Goal: Task Accomplishment & Management: Use online tool/utility

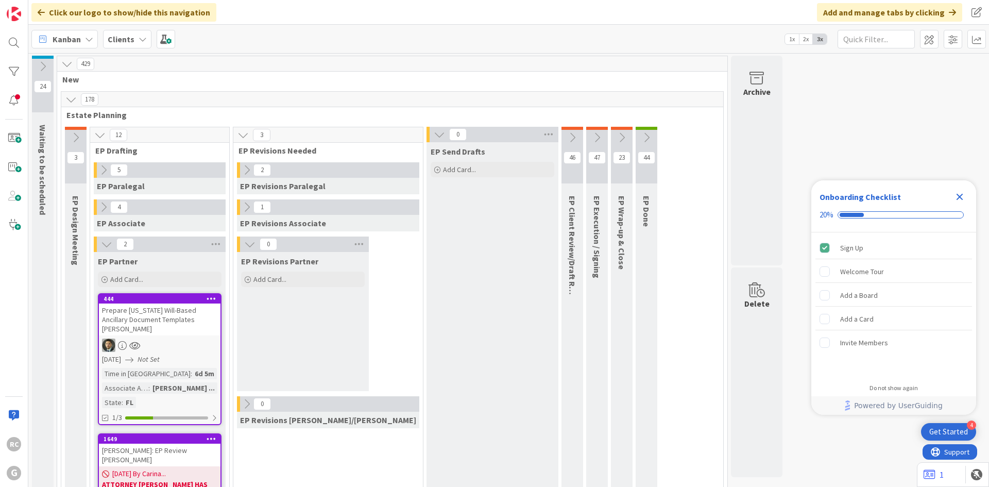
click at [959, 198] on icon "Close Checklist" at bounding box center [959, 197] width 12 height 12
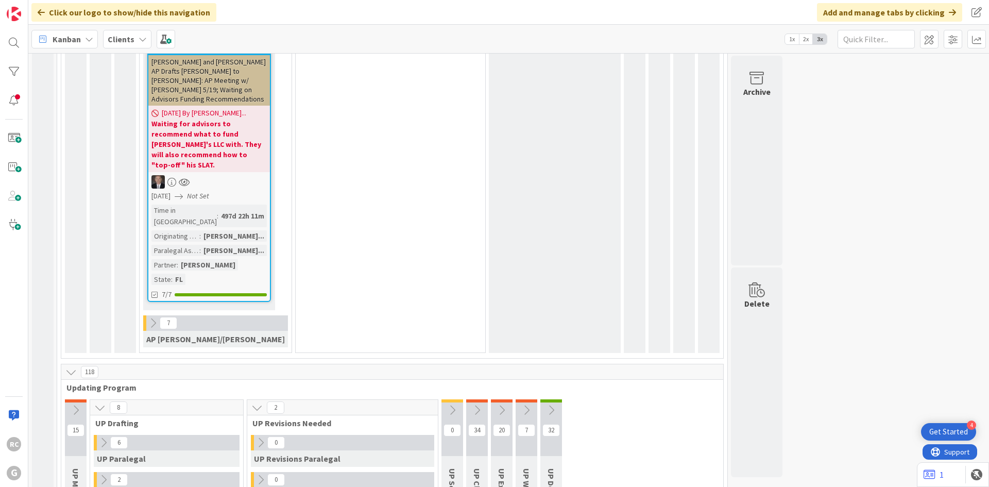
scroll to position [1961, 0]
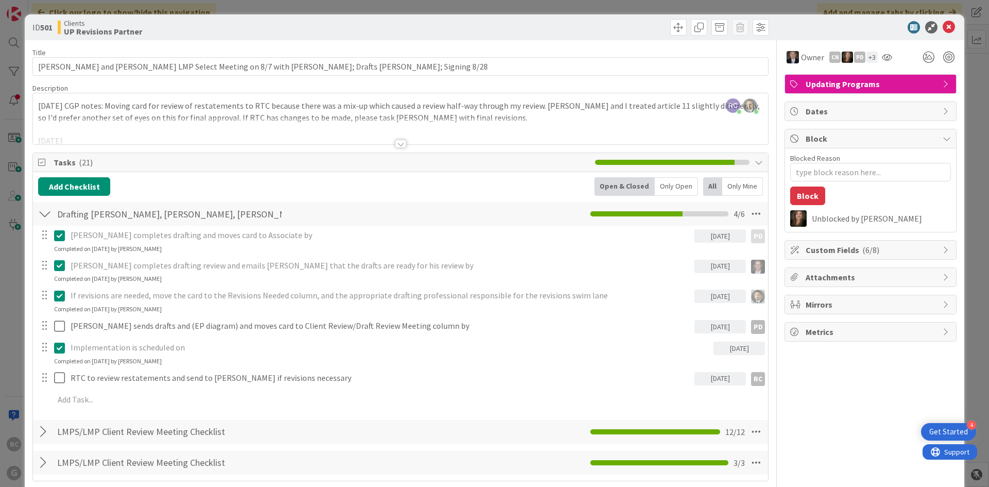
click at [397, 146] on div at bounding box center [400, 144] width 11 height 8
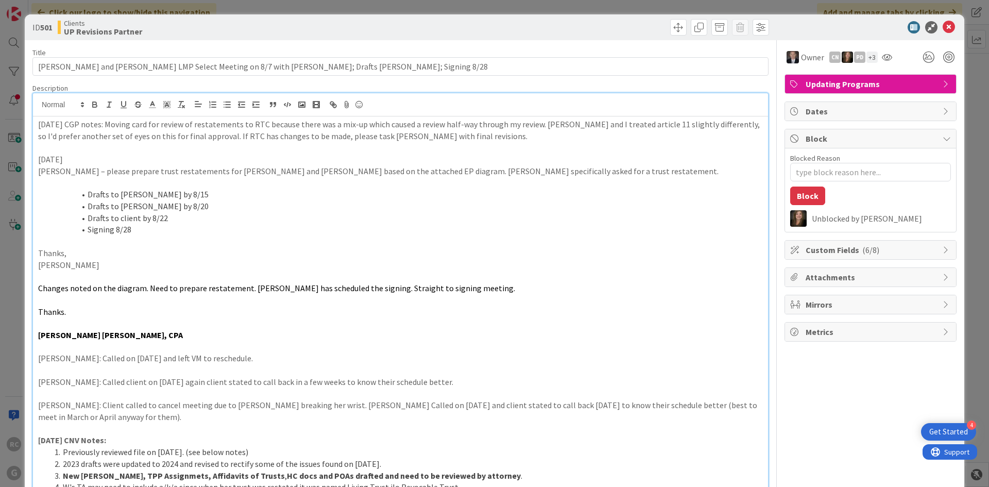
type textarea "x"
